Goal: Browse casually: Explore the website without a specific task or goal

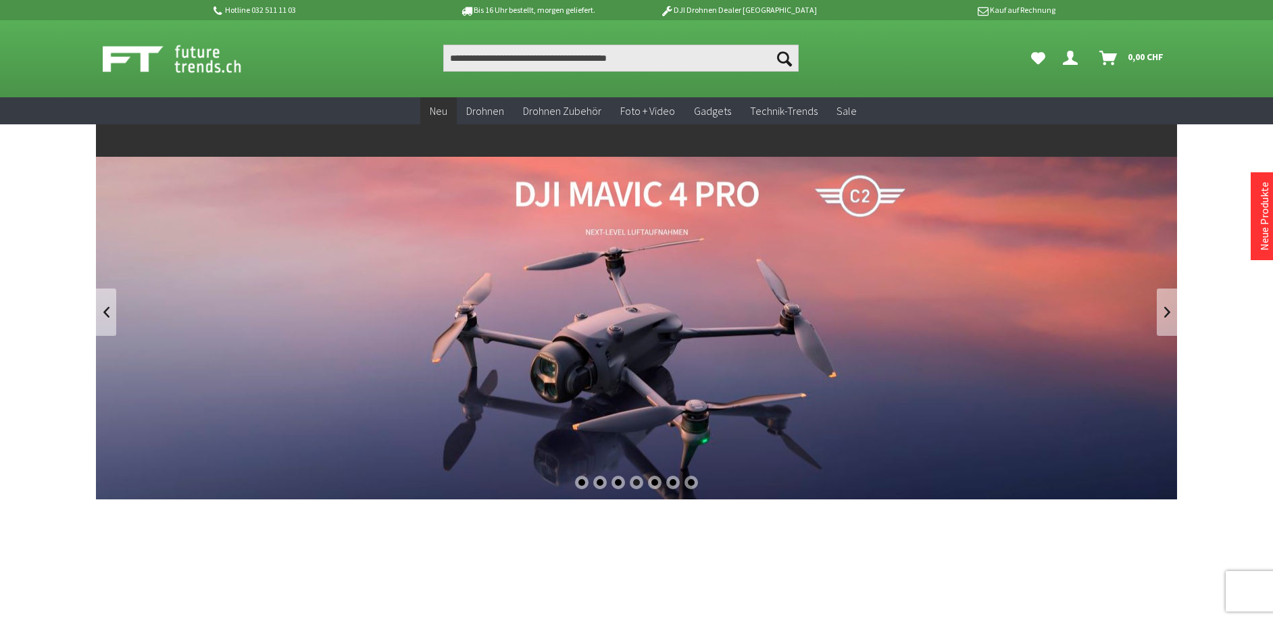
click at [445, 112] on span "Neu" at bounding box center [439, 111] width 18 height 14
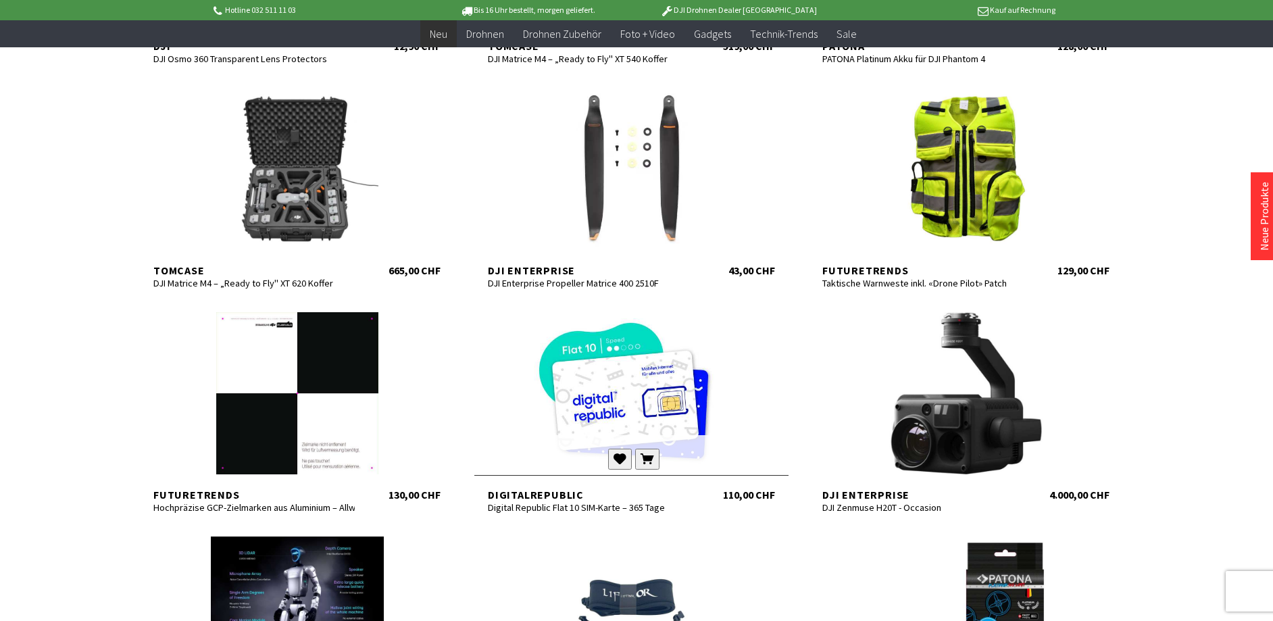
scroll to position [676, 0]
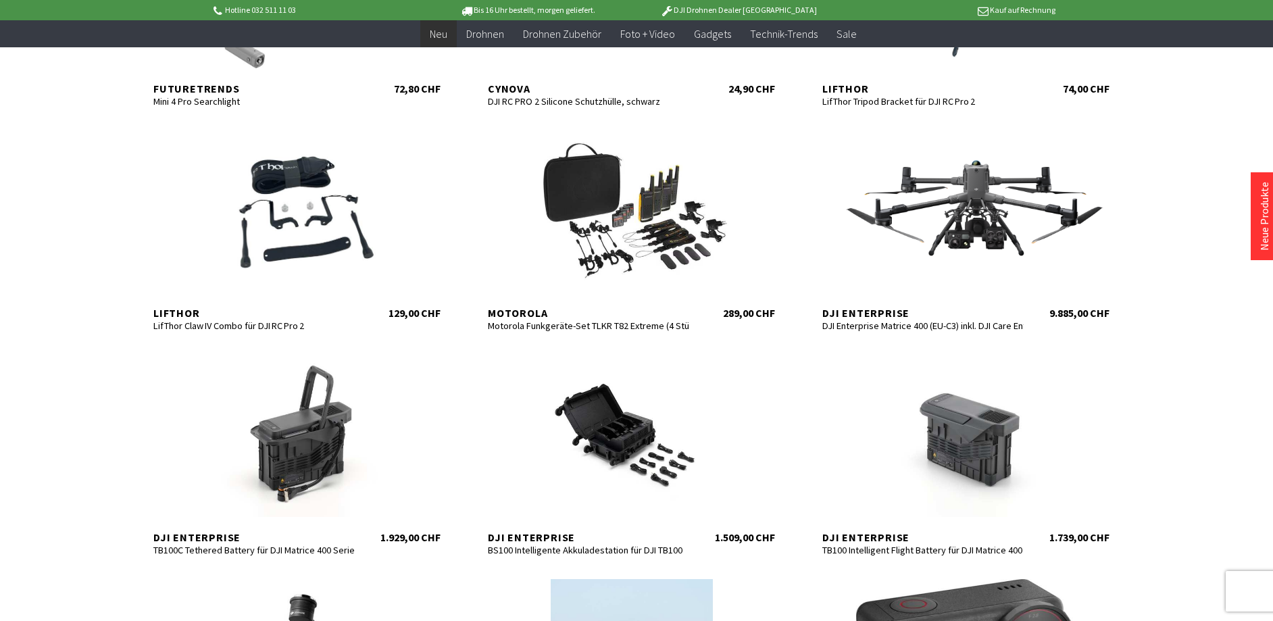
scroll to position [2028, 0]
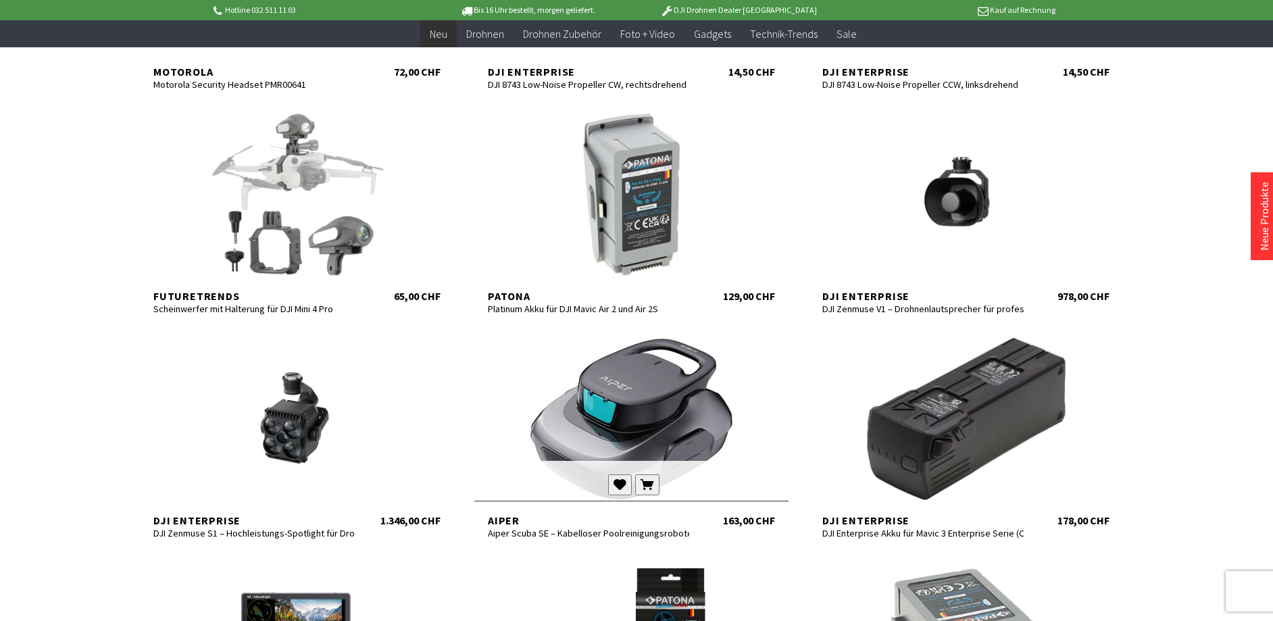
scroll to position [3177, 0]
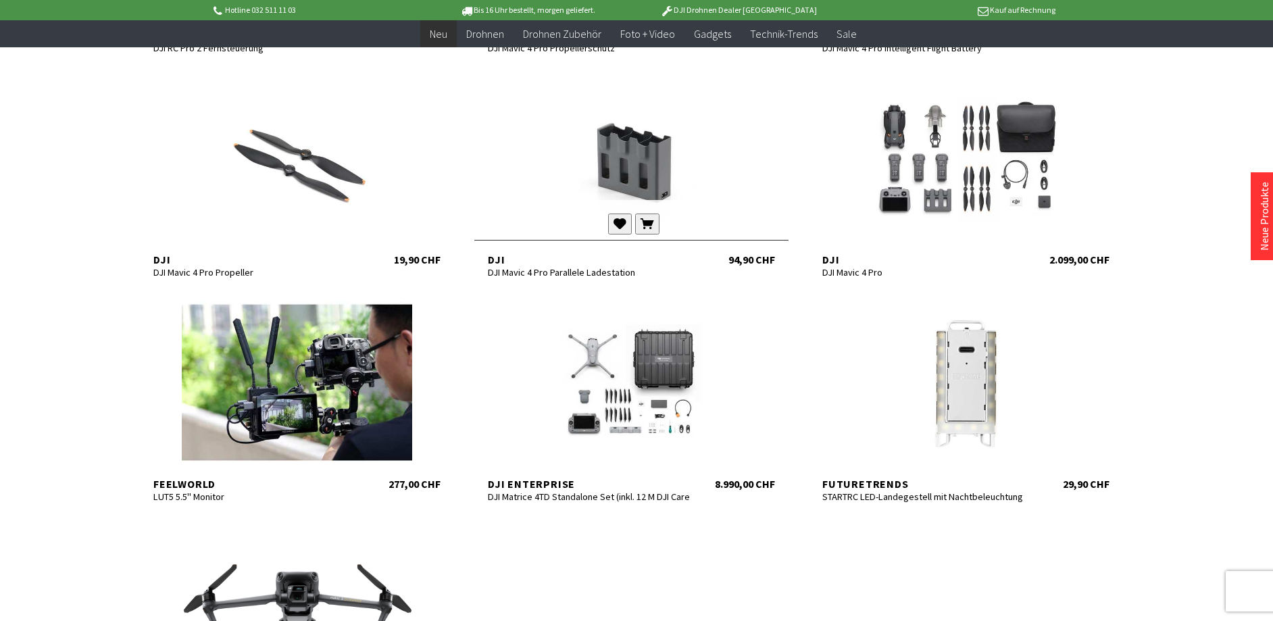
scroll to position [3724, 0]
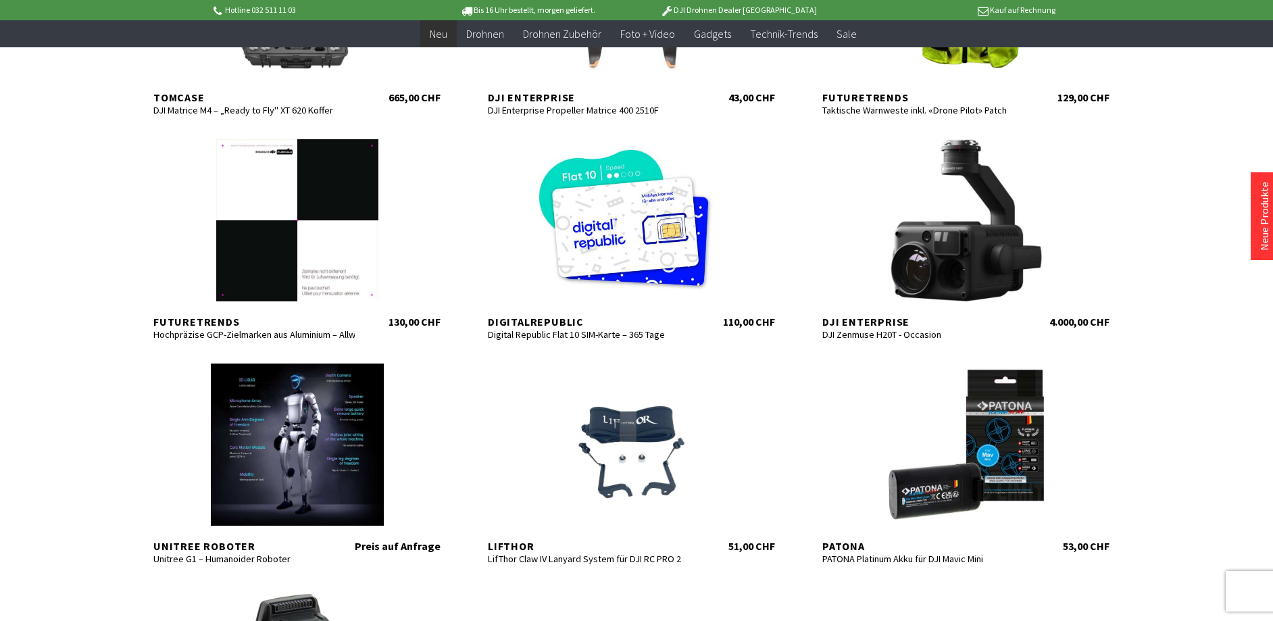
scroll to position [818, 0]
